Goal: Task Accomplishment & Management: Use online tool/utility

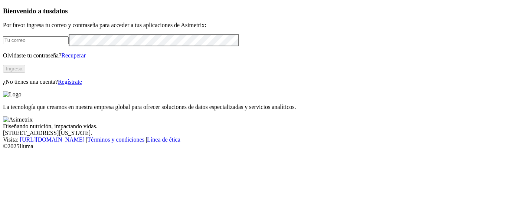
type input "[EMAIL_ADDRESS][PERSON_NAME][DOMAIN_NAME]"
click at [25, 73] on button "Ingresa" at bounding box center [14, 69] width 22 height 8
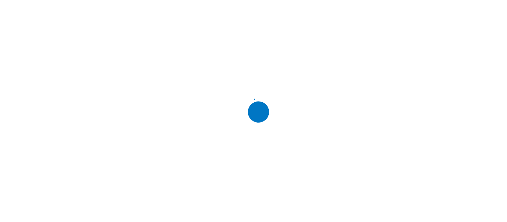
click at [142, 59] on div at bounding box center [256, 111] width 507 height 222
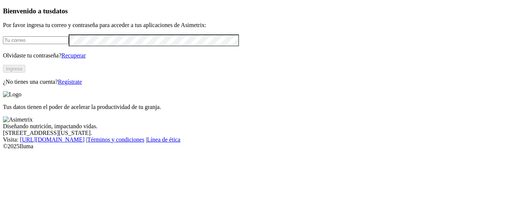
type input "[EMAIL_ADDRESS][PERSON_NAME][DOMAIN_NAME]"
click at [25, 73] on button "Ingresa" at bounding box center [14, 69] width 22 height 8
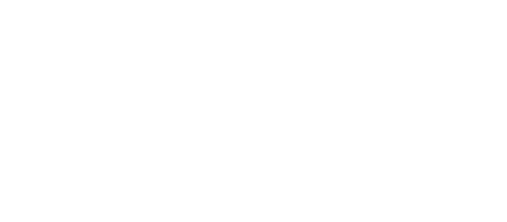
paste input "JOES AGRICOMETALS - JOES - SABANA DE TORRES - ABRIL 2024.xlsx"
type input "JOES AGRICOMETALS - JOES - SABANA DE TORRES - ABRIL 2024"
paste input "JOES AGRICOMETALS - JOES - SABANA DE TORRES - JUNIO 2025.xlsx"
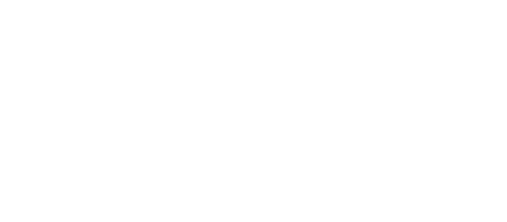
scroll to position [0, 84]
type input "JOES AGRICOMETALS - JOES - SABANA DE TORRES - JUNIO 2025"
paste input "JOES AGRICOMETALS - JOES - SABANA DE TORRES - NOVIEMBRE 2024.xlsx"
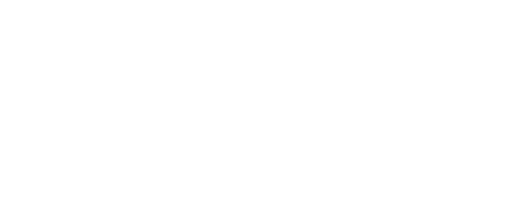
type input "JOES AGRICOMETALS - JOES - SABANA DE TORRES - NOVIEMBRE 2024"
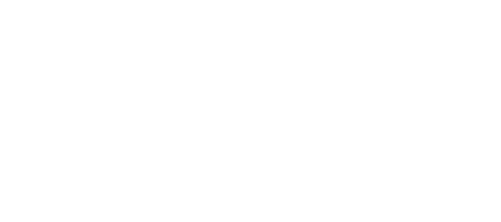
scroll to position [0, 0]
click at [16, 140] on icon at bounding box center [14, 151] width 23 height 23
